Goal: Go to known website: Go to known website

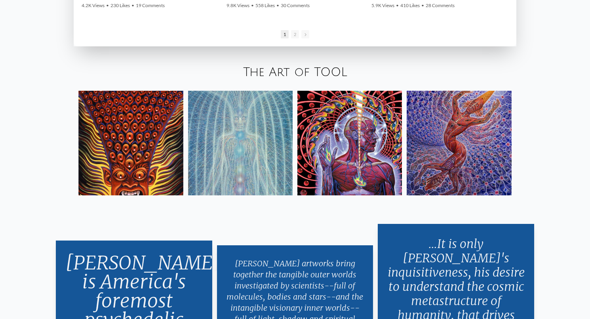
scroll to position [1423, 0]
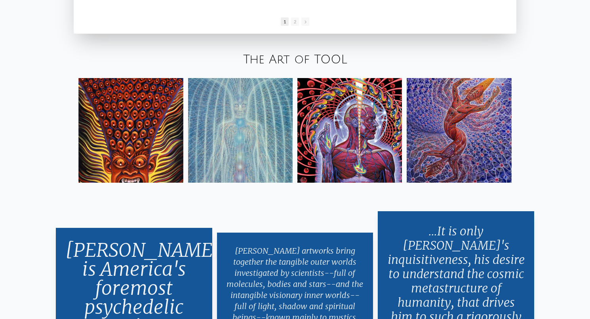
click at [142, 129] on img at bounding box center [130, 130] width 105 height 105
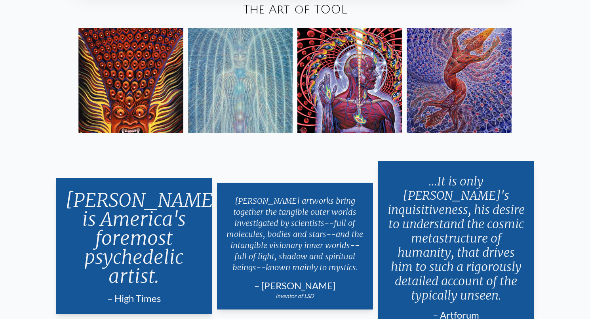
scroll to position [1474, 0]
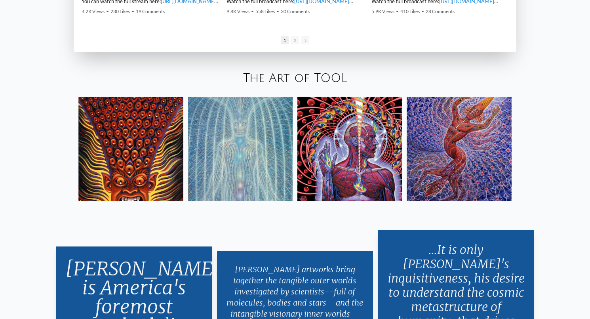
scroll to position [1394, 0]
